Goal: Task Accomplishment & Management: Complete application form

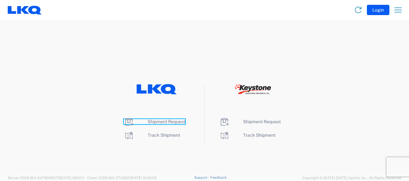
click at [162, 119] on span "Shipment Request" at bounding box center [166, 121] width 38 height 5
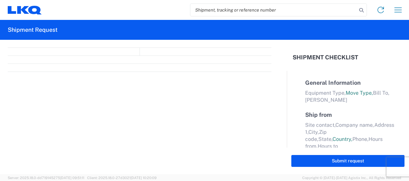
select select "FULL"
select select "LBS"
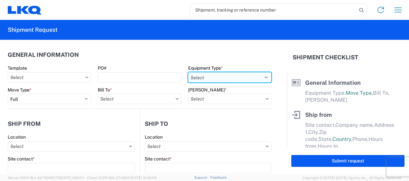
click at [199, 81] on select "Select 53’ Dry Van Flatbed Dropdeck (van) Lowboy (flatbed) Rail" at bounding box center [229, 77] width 83 height 10
select select "STDV"
click at [188, 72] on select "Select 53’ Dry Van Flatbed Dropdeck (van) Lowboy (flatbed) Rail" at bounding box center [229, 77] width 83 height 10
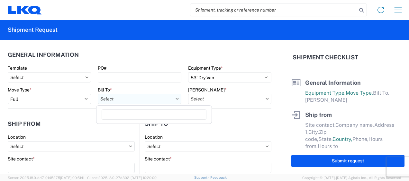
click at [148, 101] on input "Bill To *" at bounding box center [139, 99] width 83 height 10
type input "1760"
click at [134, 130] on div "1760 - LKQ Best Core" at bounding box center [154, 127] width 112 height 10
type input "1760 - LKQ Best Core"
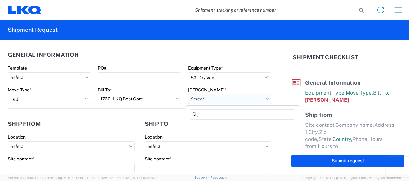
click at [263, 96] on input "Bill Code *" at bounding box center [229, 99] width 83 height 10
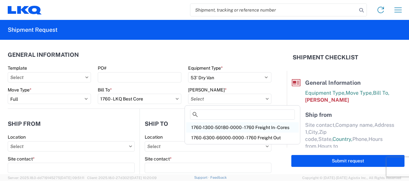
click at [270, 128] on div "1760-1300-50180-0000 - 1760 Freight In - Cores" at bounding box center [242, 127] width 112 height 10
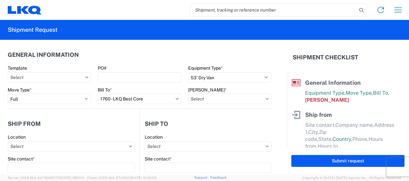
type input "1760-1300-50180-0000 - 1760 Freight In - Cores"
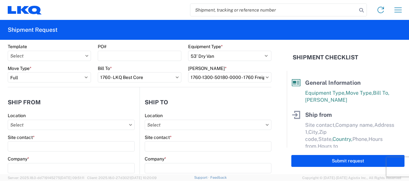
scroll to position [64, 0]
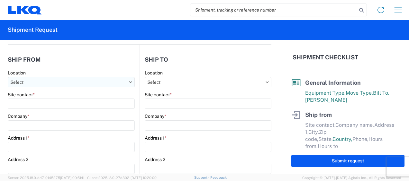
click at [82, 80] on input "Location" at bounding box center [71, 82] width 127 height 10
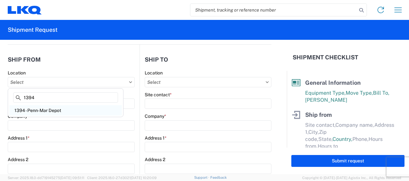
type input "1394"
click at [60, 108] on div "1394 - Penn-Mar Depot" at bounding box center [65, 110] width 112 height 10
type input "1394 - Penn-Mar Depot"
type input "LKQ Corporation"
type input "4803 Hollins Ferry Rd"
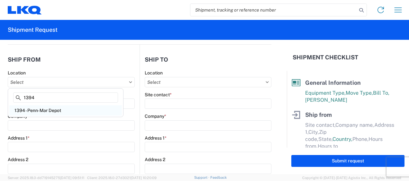
type input "Halethorpe"
type input "21227"
select select "MD"
select select "US"
type input "07:00"
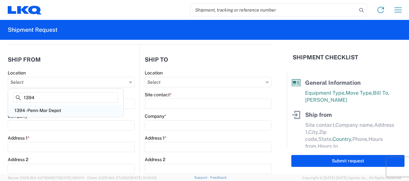
type input "17:00"
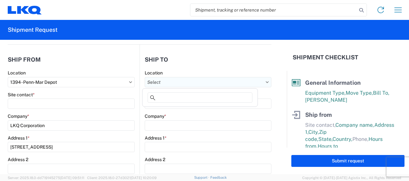
click at [181, 82] on input "Location" at bounding box center [208, 82] width 127 height 10
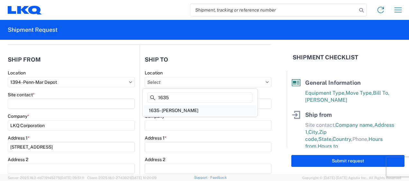
type input "1635"
click at [173, 108] on div "1635 - Alsip - Knopf" at bounding box center [200, 110] width 112 height 10
type input "1635 - Alsip - Knopf"
type input "Robert Benette"
type input "LKQ Corporation"
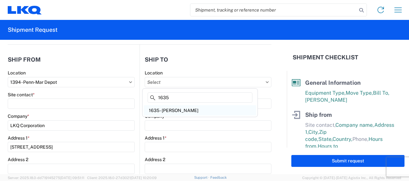
type input "11800 S. Austin Ave."
type input "Suite C"
type input "Alsip"
type input "60803"
type input "rebenette@lkqcorp.com"
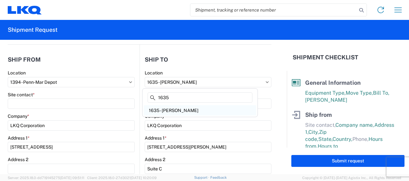
select select "US"
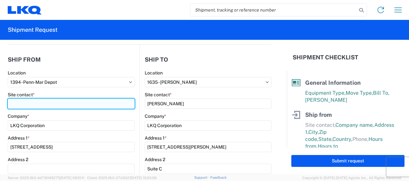
click at [88, 105] on input "Site contact *" at bounding box center [71, 104] width 127 height 10
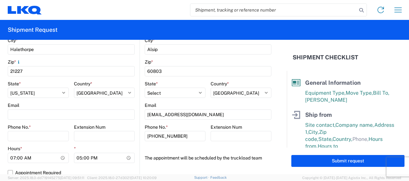
scroll to position [225, 0]
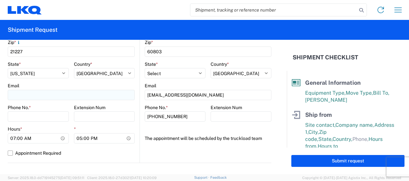
type input "Adam Beatty"
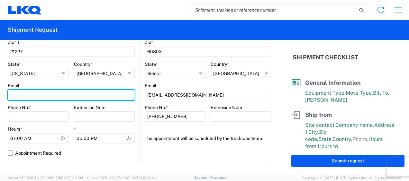
click at [58, 93] on input "Email" at bounding box center [71, 95] width 127 height 10
type input "adlbeatty@lkqcorp.com"
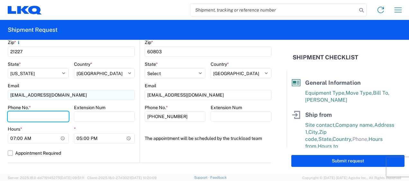
type input "4108977117"
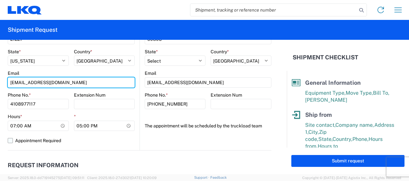
scroll to position [257, 0]
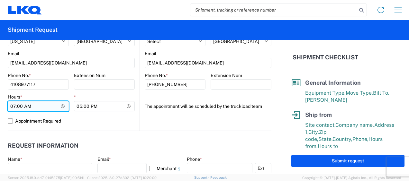
click at [61, 107] on input "07:00" at bounding box center [38, 106] width 61 height 10
type input "05:00"
click at [110, 122] on label "Appointment Required" at bounding box center [71, 121] width 127 height 10
click at [0, 0] on input "Appointment Required" at bounding box center [0, 0] width 0 height 0
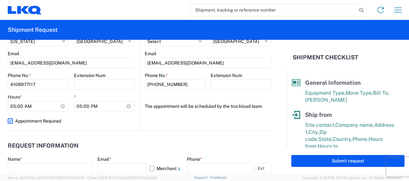
scroll to position [257, 0]
select select "US"
click at [13, 122] on label "Appointment Required" at bounding box center [71, 121] width 127 height 10
click at [0, 0] on input "Appointment Required" at bounding box center [0, 0] width 0 height 0
select select "US"
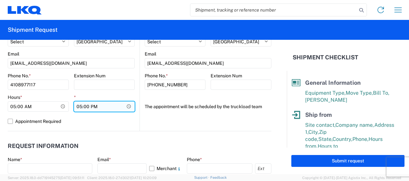
click at [100, 104] on input "17:00" at bounding box center [104, 107] width 61 height 10
click at [125, 104] on input "17:00" at bounding box center [104, 107] width 61 height 10
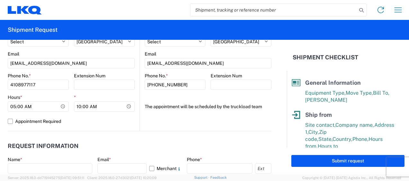
type input "10:00"
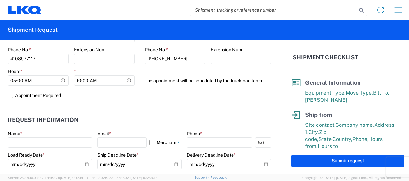
scroll to position [289, 0]
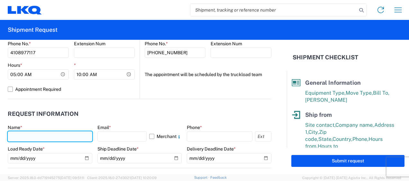
click at [65, 136] on input "text" at bounding box center [50, 136] width 84 height 10
type input "Adam Beatty"
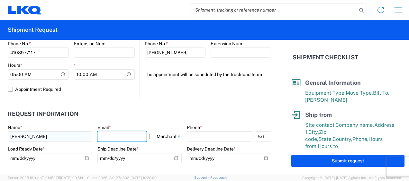
type input "adlbeatty@lkqcorp.com"
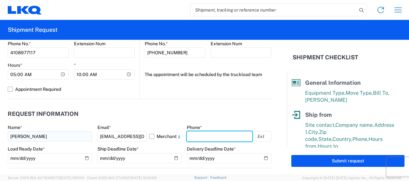
type input "4108977117"
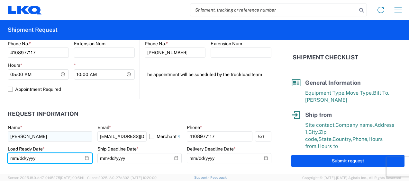
type input "2025-09-02"
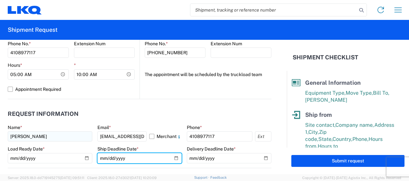
type input "2025-09-03"
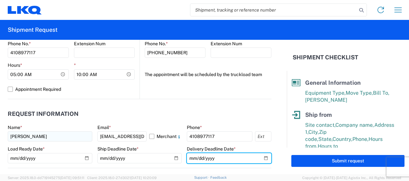
type input "2025-09-04"
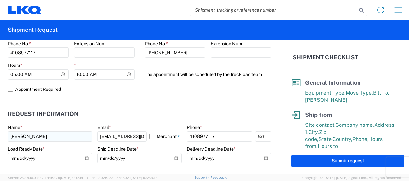
type input "40000"
type input "26"
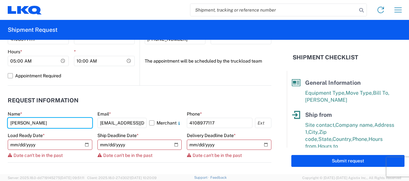
scroll to position [321, 0]
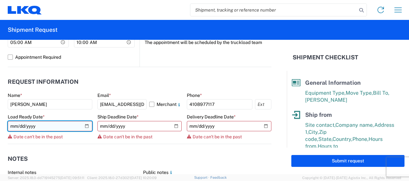
click at [85, 124] on input "2025-09-02" at bounding box center [50, 126] width 84 height 10
type input "2025-09-15"
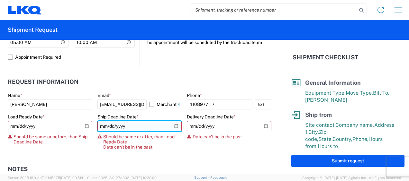
click at [172, 125] on input "2025-09-03" at bounding box center [139, 126] width 84 height 10
type input "2025-09-16"
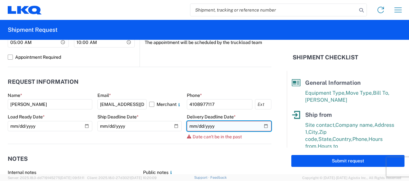
click at [262, 123] on input "2025-09-04" at bounding box center [229, 126] width 84 height 10
type input "2025-09-17"
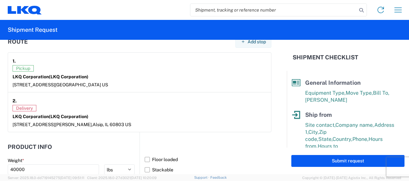
scroll to position [514, 0]
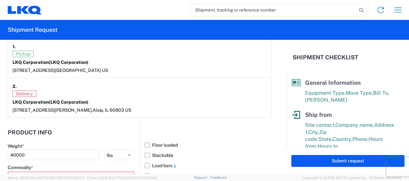
click at [145, 143] on label "Floor loaded" at bounding box center [208, 145] width 127 height 10
click at [0, 0] on input "Floor loaded" at bounding box center [0, 0] width 0 height 0
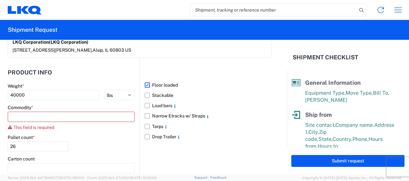
scroll to position [578, 0]
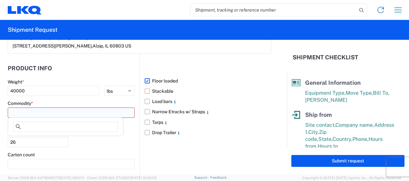
click at [108, 110] on input at bounding box center [71, 113] width 127 height 10
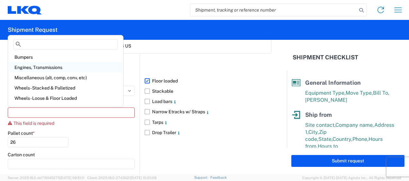
click at [44, 67] on div "Engines, Transmissions" at bounding box center [65, 67] width 112 height 10
type input "Engines, Transmissions"
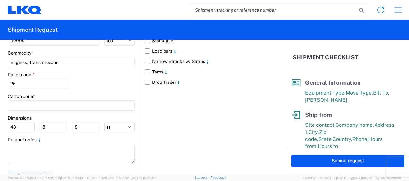
scroll to position [634, 0]
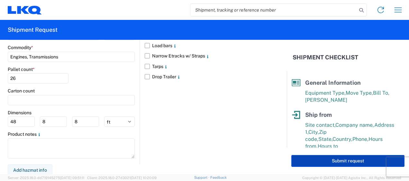
click at [315, 163] on button "Submit request" at bounding box center [347, 161] width 113 height 12
select select "US"
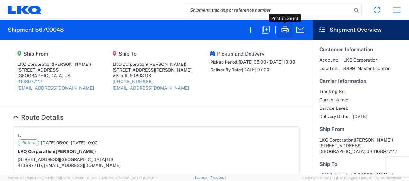
click at [288, 31] on icon "button" at bounding box center [285, 29] width 8 height 7
